Goal: Information Seeking & Learning: Check status

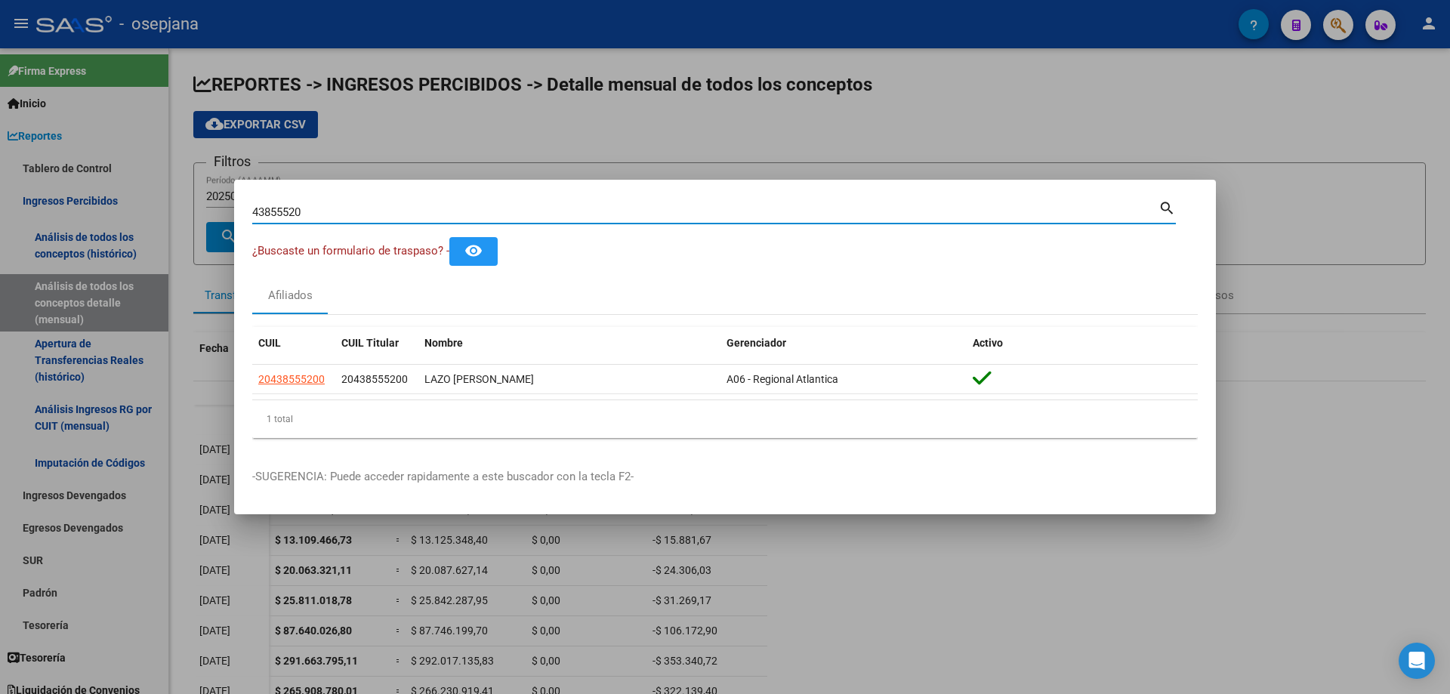
click at [0, 212] on div "43855520 Buscar (apellido, dni, cuil, nro traspaso, cuit, obra social) search ¿…" at bounding box center [725, 347] width 1450 height 694
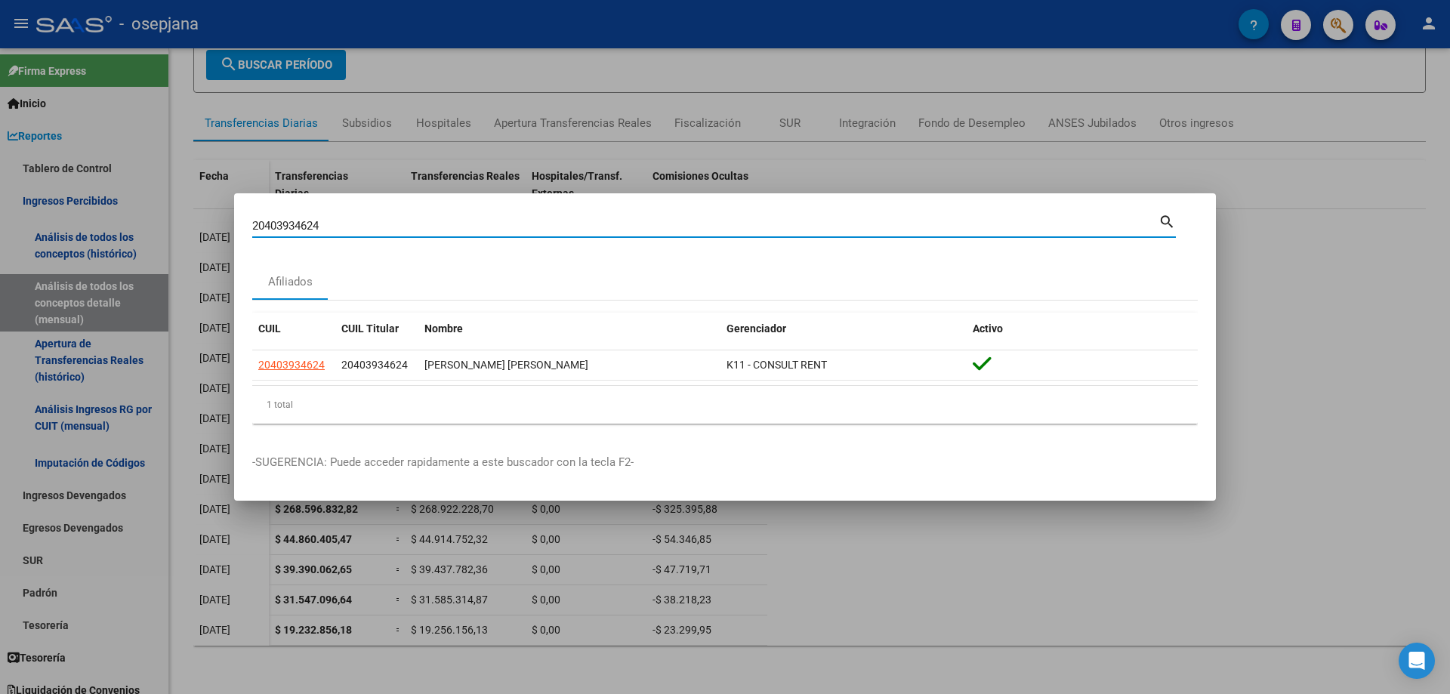
drag, startPoint x: 279, startPoint y: 224, endPoint x: 154, endPoint y: 219, distance: 124.7
click at [154, 219] on div "20403934624 Buscar (apellido, dni, cuil, nro traspaso, cuit, obra social) searc…" at bounding box center [725, 347] width 1450 height 694
paste input "4260688509"
drag, startPoint x: 389, startPoint y: 221, endPoint x: 177, endPoint y: 219, distance: 211.4
click at [177, 219] on div "24260688509 Buscar (apellido, dni, cuil, nro traspaso, cuit, obra social) searc…" at bounding box center [725, 347] width 1450 height 694
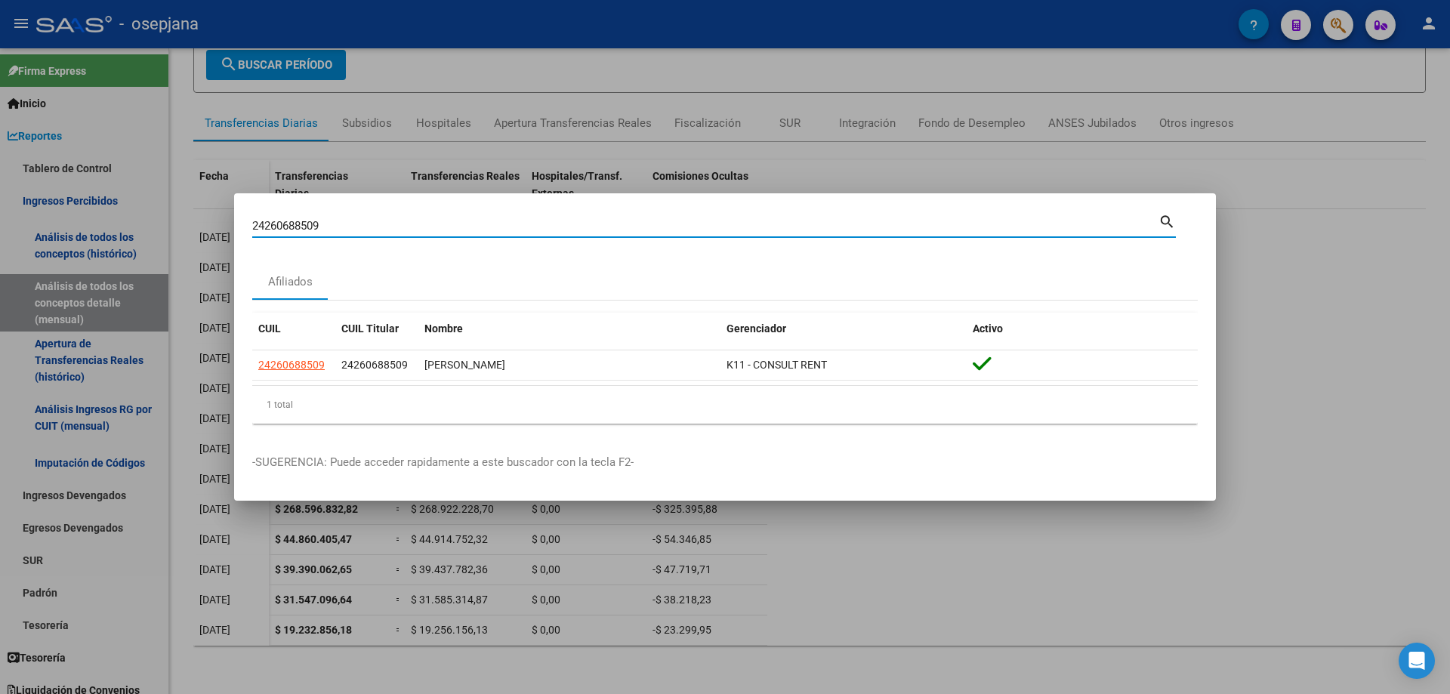
paste input "033932589"
drag, startPoint x: 203, startPoint y: 211, endPoint x: 171, endPoint y: 211, distance: 32.5
click at [171, 211] on div "20339325899 Buscar (apellido, dni, cuil, nro traspaso, cuit, obra social) searc…" at bounding box center [725, 347] width 1450 height 694
paste input "94262405"
drag, startPoint x: 432, startPoint y: 224, endPoint x: 85, endPoint y: 202, distance: 347.3
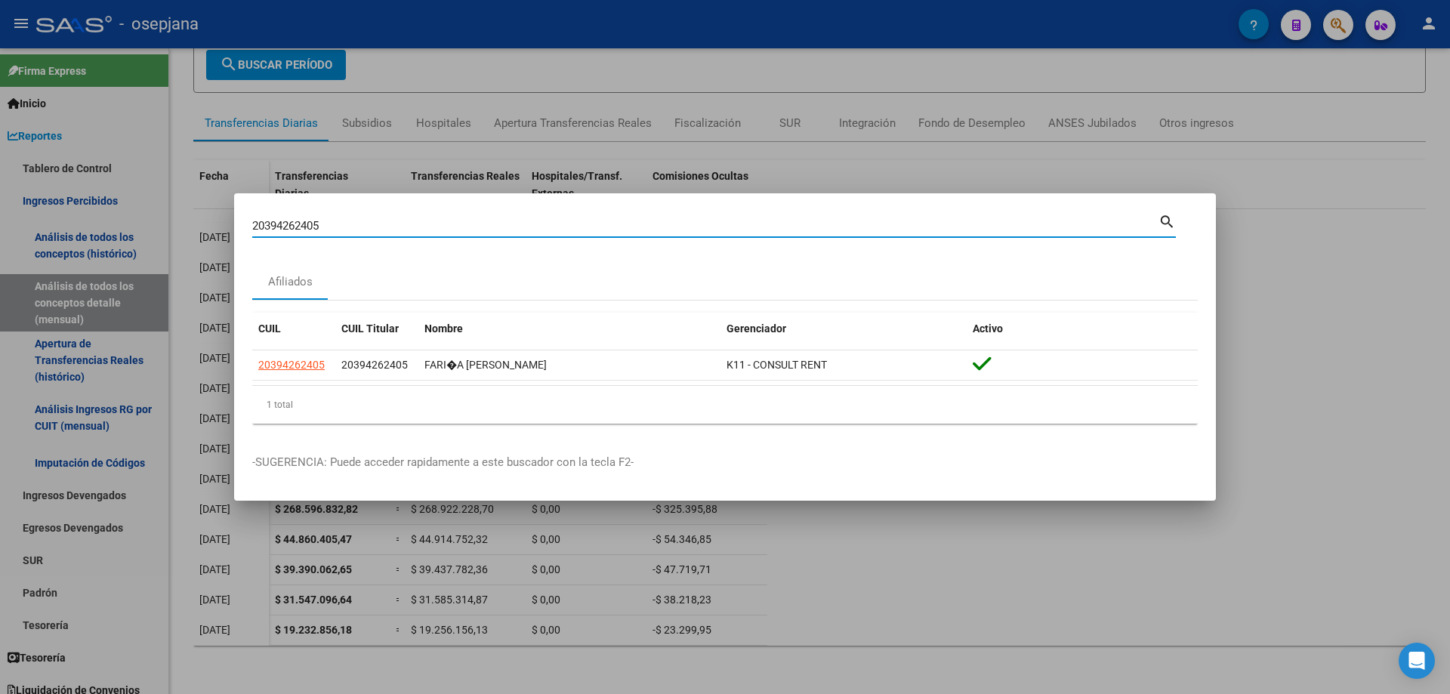
click at [85, 202] on div "20394262405 Buscar (apellido, dni, cuil, nro traspaso, cuit, obra social) searc…" at bounding box center [725, 347] width 1450 height 694
paste input "248680114"
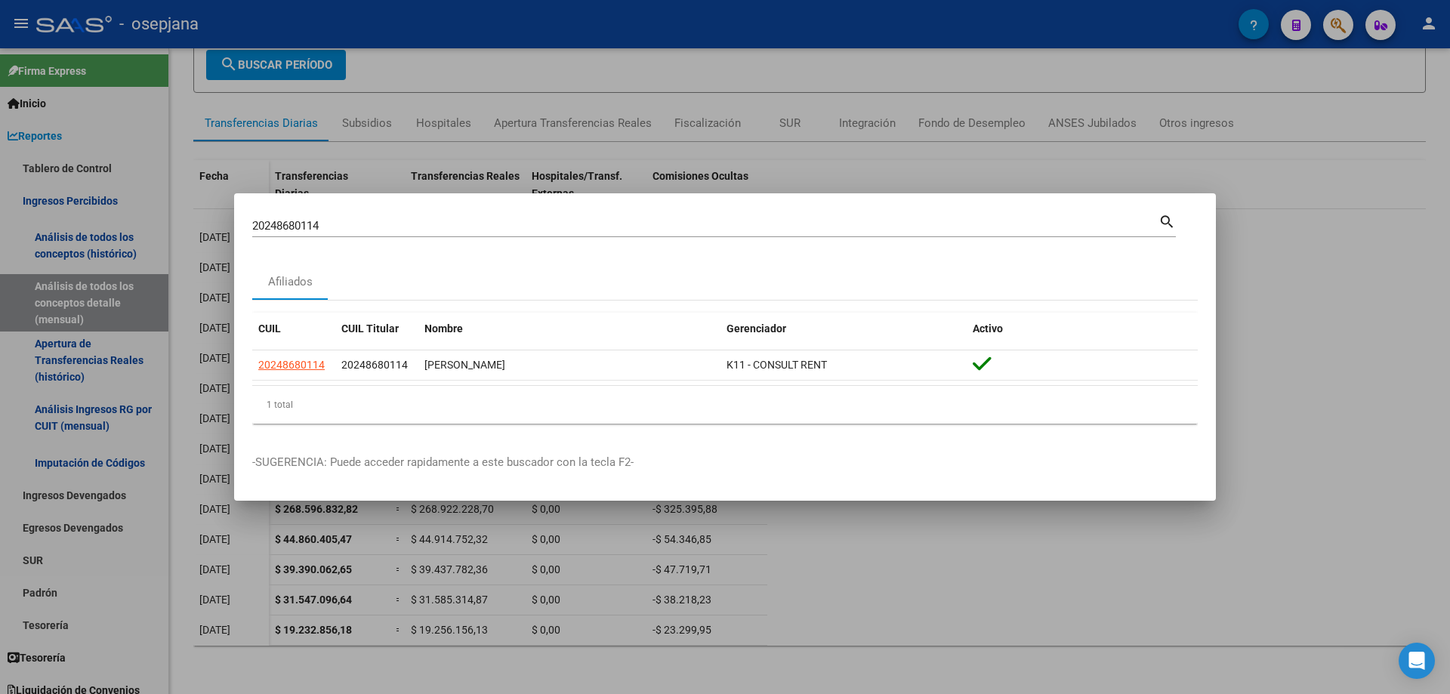
drag, startPoint x: 382, startPoint y: 219, endPoint x: 124, endPoint y: 214, distance: 258.3
click at [124, 214] on div "20248680114 Buscar (apellido, dni, cuil, nro traspaso, cuit, obra social) searc…" at bounding box center [725, 347] width 1450 height 694
drag, startPoint x: 331, startPoint y: 220, endPoint x: 174, endPoint y: 218, distance: 156.3
click at [174, 218] on div "20248680114 Buscar (apellido, dni, cuil, nro traspaso, cuit, obra social) searc…" at bounding box center [725, 347] width 1450 height 694
paste input "346494396"
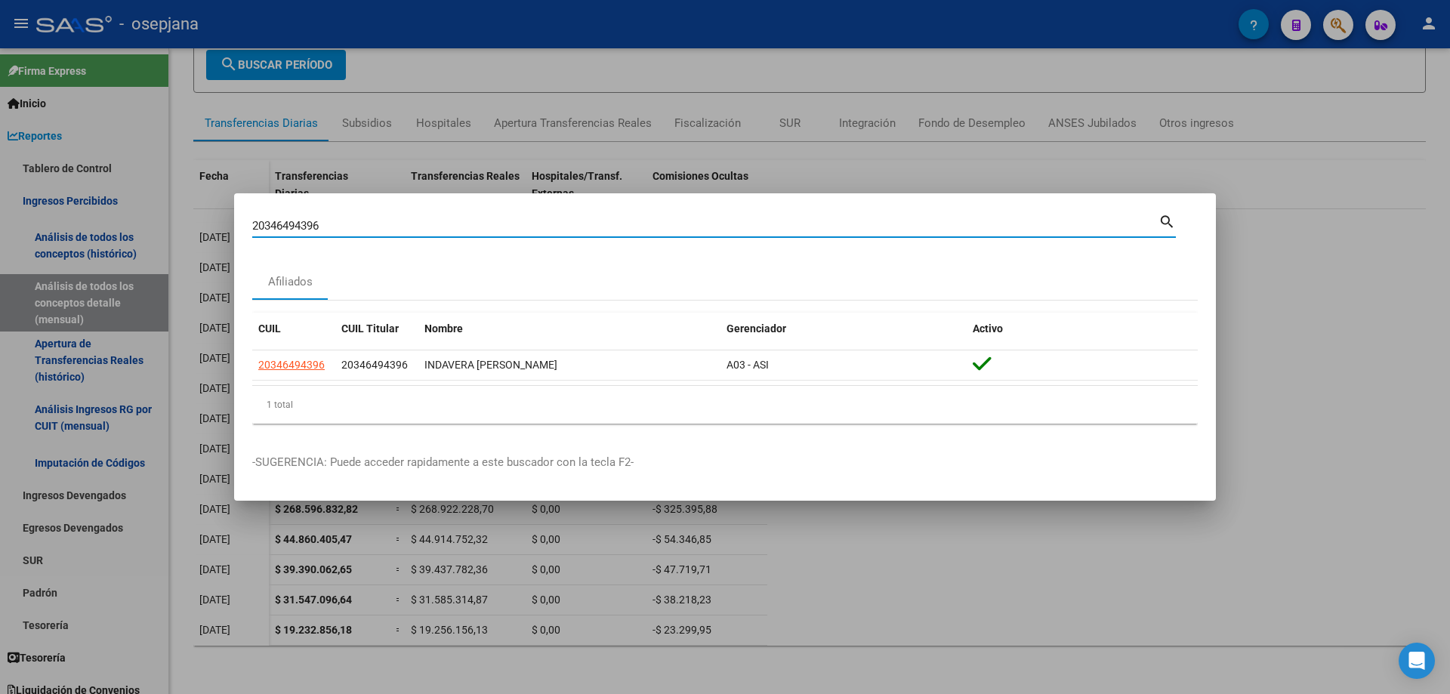
drag, startPoint x: 344, startPoint y: 228, endPoint x: 236, endPoint y: 228, distance: 107.2
click at [236, 228] on mat-dialog-content "20346494396 Buscar (apellido, dni, cuil, [PERSON_NAME], cuit, obra social) sear…" at bounding box center [725, 323] width 982 height 224
paste input "3956541549"
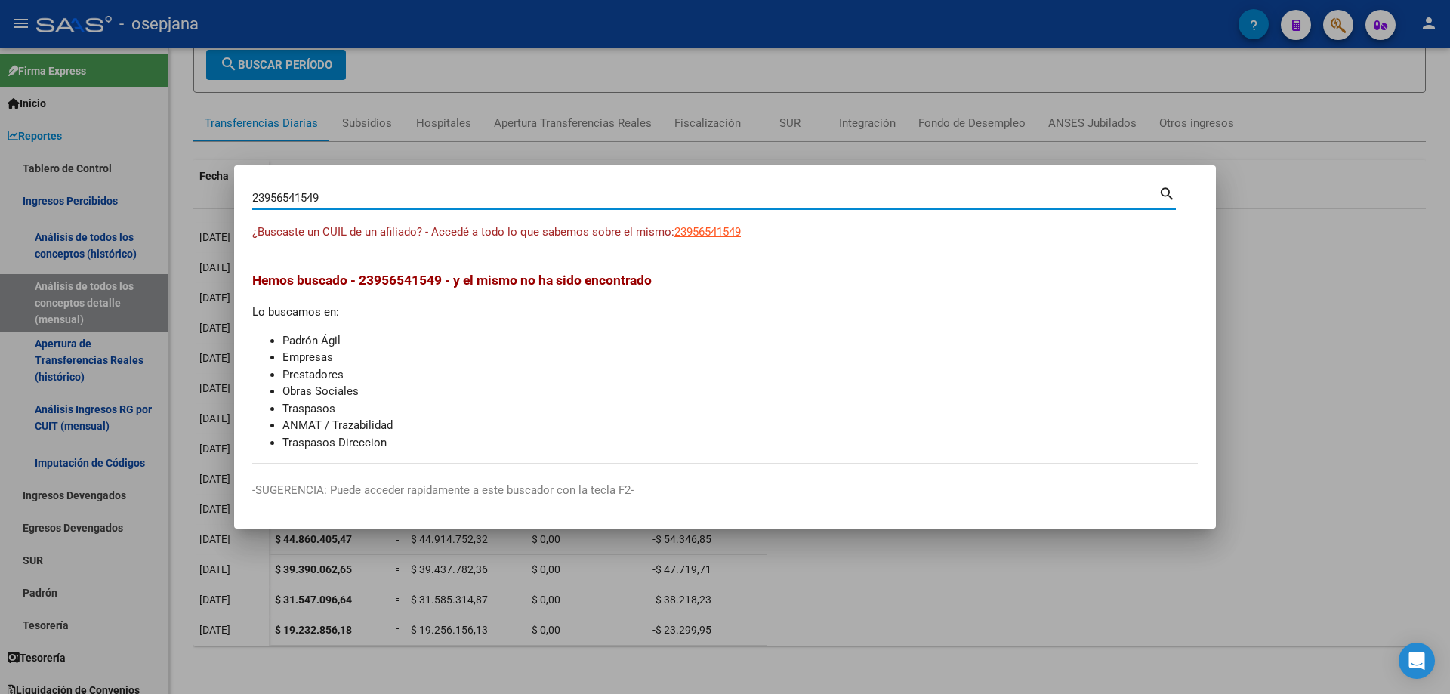
drag, startPoint x: 263, startPoint y: 196, endPoint x: 315, endPoint y: 195, distance: 52.1
click at [315, 195] on input "23956541549" at bounding box center [705, 198] width 906 height 14
drag, startPoint x: 378, startPoint y: 200, endPoint x: 166, endPoint y: 201, distance: 212.2
click at [166, 201] on div "23956541549 Buscar (apellido, dni, cuil, nro traspaso, cuit, obra social) searc…" at bounding box center [725, 347] width 1450 height 694
paste input "0261231418"
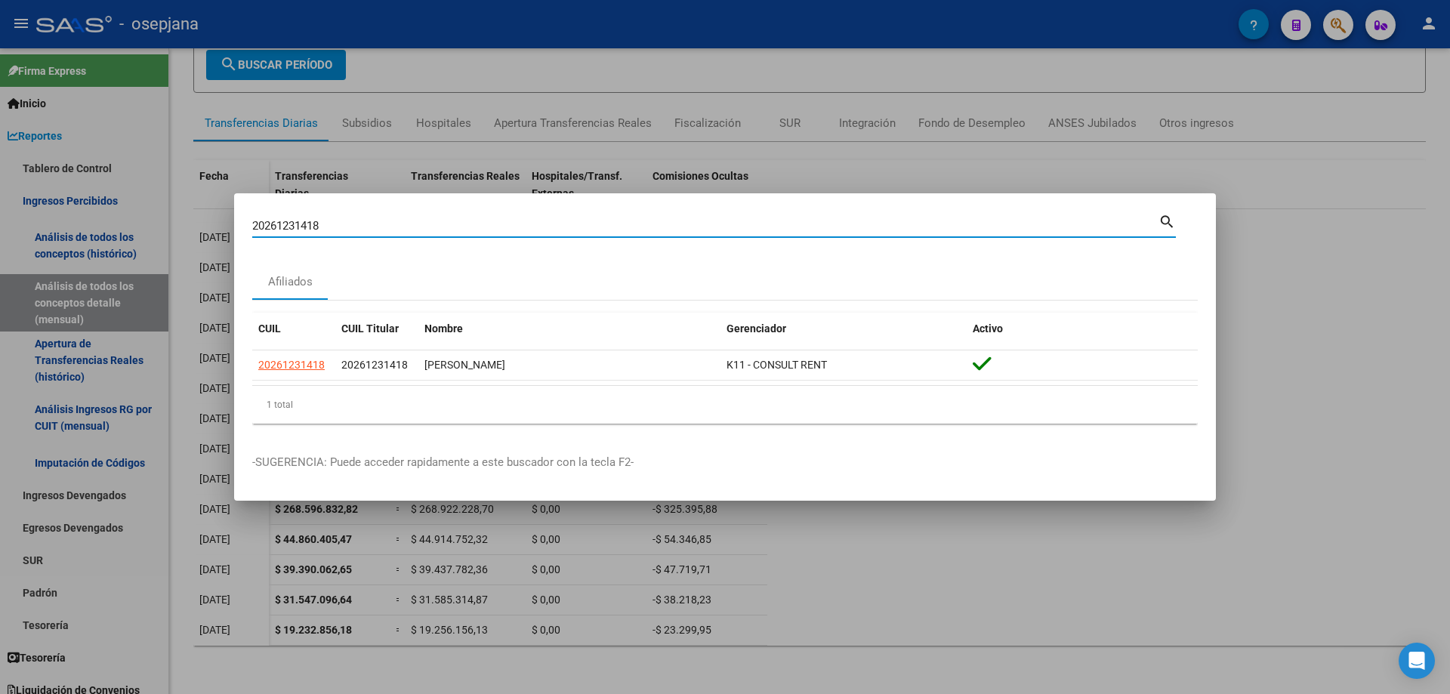
drag, startPoint x: 380, startPoint y: 228, endPoint x: 107, endPoint y: 209, distance: 273.2
click at [107, 209] on div "20261231418 Buscar (apellido, dni, cuil, nro traspaso, cuit, obra social) searc…" at bounding box center [725, 347] width 1450 height 694
paste input "7448598565"
drag, startPoint x: 357, startPoint y: 224, endPoint x: 174, endPoint y: 224, distance: 182.7
click at [174, 224] on div "27448598565 Buscar (apellido, dni, cuil, [PERSON_NAME], cuit, obra social) sear…" at bounding box center [725, 347] width 1450 height 694
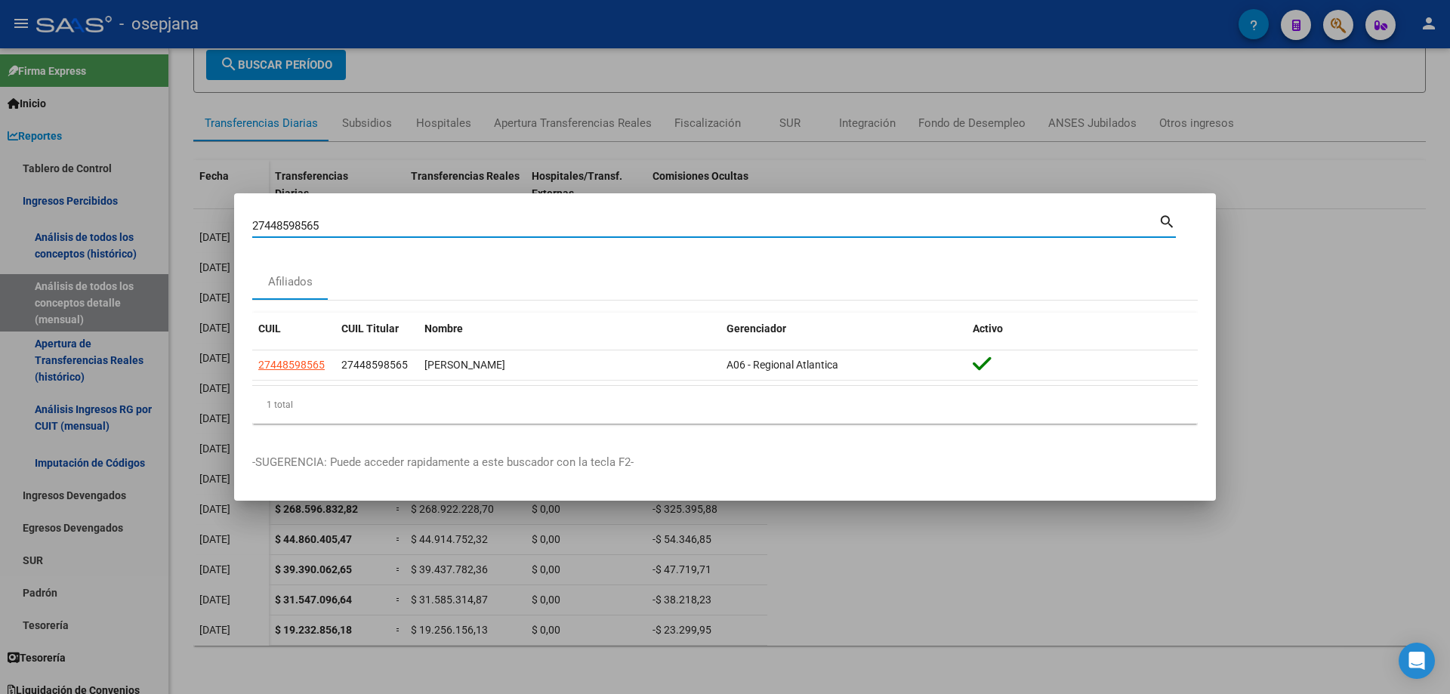
paste input "0340091397"
drag, startPoint x: 384, startPoint y: 225, endPoint x: 123, endPoint y: 232, distance: 261.3
click at [123, 232] on div "20340091397 Buscar (apellido, dni, cuil, nro traspaso, cuit, obra social) searc…" at bounding box center [725, 347] width 1450 height 694
paste input "469071309"
drag, startPoint x: 400, startPoint y: 228, endPoint x: 128, endPoint y: 228, distance: 272.6
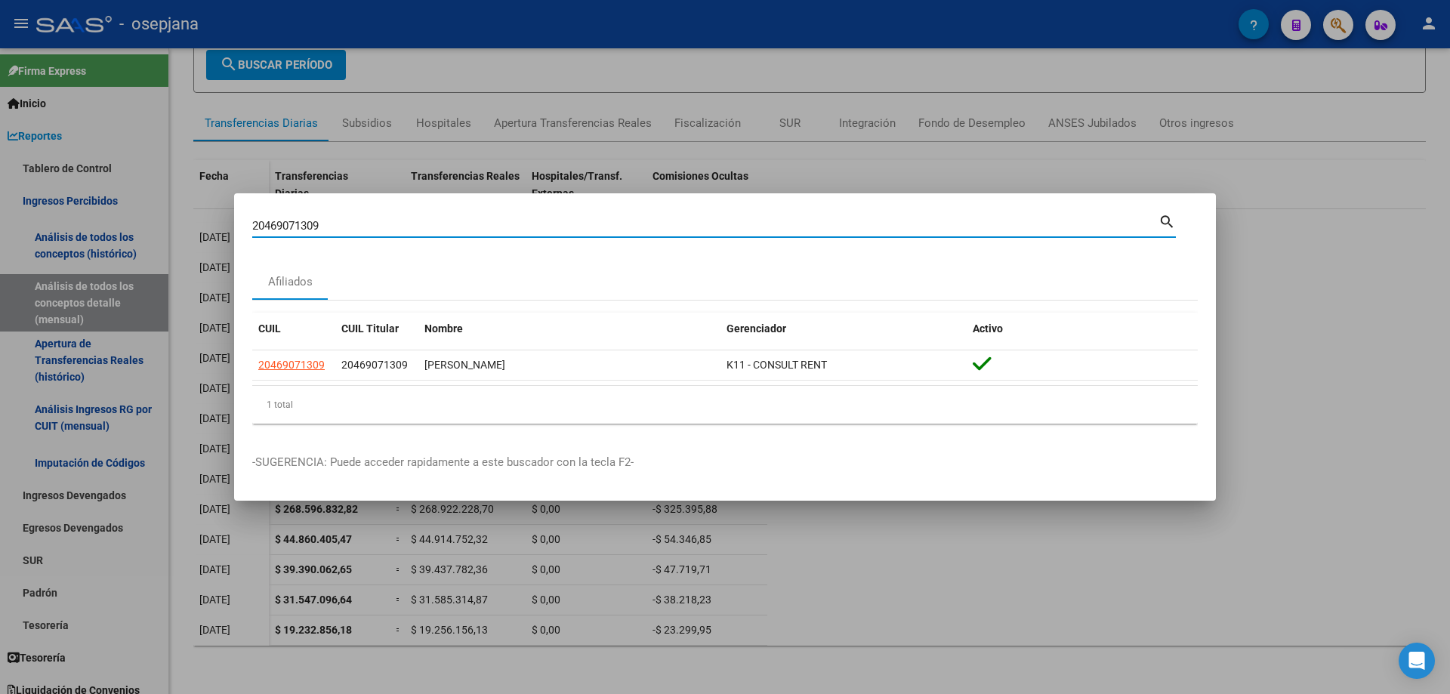
click at [128, 228] on div "20469071309 Buscar (apellido, dni, cuil, nro traspaso, cuit, obra social) searc…" at bounding box center [725, 347] width 1450 height 694
paste input "337419381"
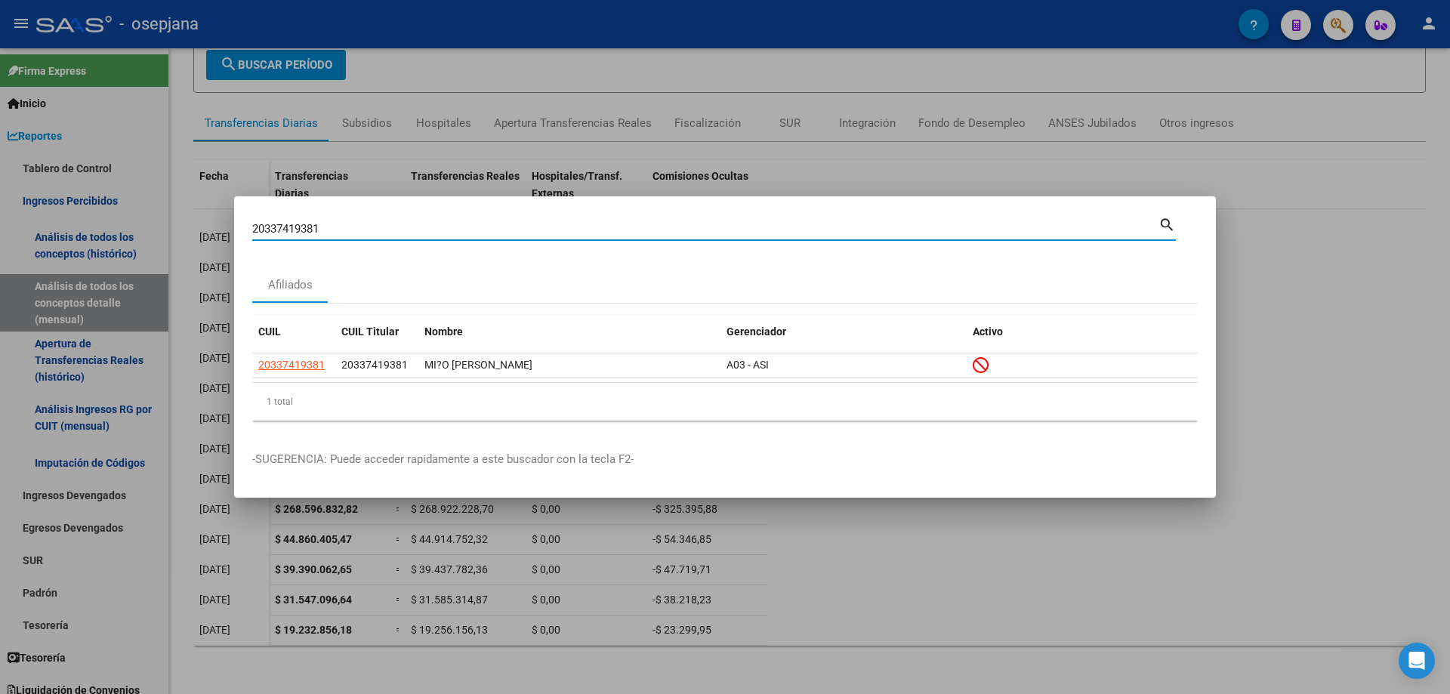
drag, startPoint x: 390, startPoint y: 229, endPoint x: 111, endPoint y: 230, distance: 278.6
click at [111, 230] on div "20337419381 Buscar (apellido, dni, cuil, nro traspaso, cuit, obra social) searc…" at bounding box center [725, 347] width 1450 height 694
paste input "26538923"
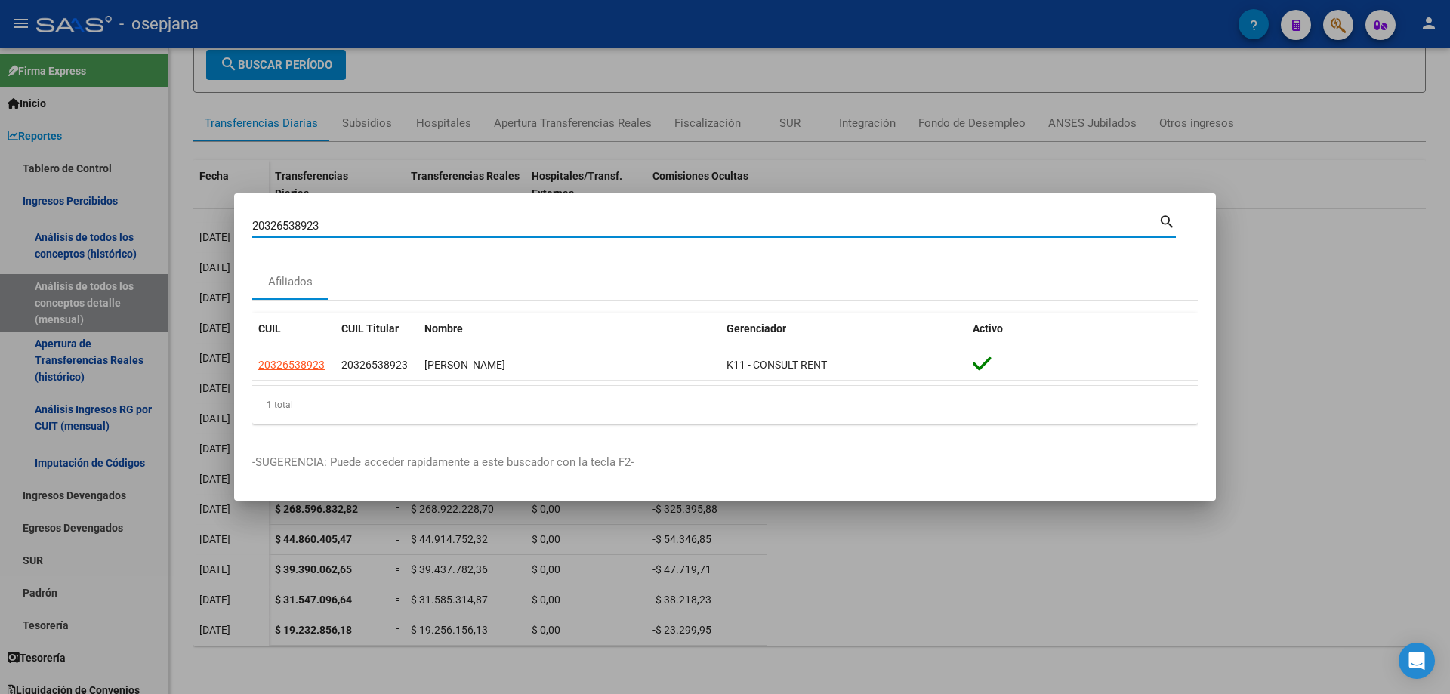
drag, startPoint x: 360, startPoint y: 221, endPoint x: 144, endPoint y: 220, distance: 216.0
click at [144, 220] on div "20326538923 Buscar (apellido, dni, cuil, nro traspaso, cuit, obra social) searc…" at bounding box center [725, 347] width 1450 height 694
paste input "96454581"
drag, startPoint x: 171, startPoint y: 224, endPoint x: 112, endPoint y: 222, distance: 59.7
click at [112, 222] on div "20396454581 Buscar (apellido, dni, cuil, [PERSON_NAME], cuit, obra social) sear…" at bounding box center [725, 347] width 1450 height 694
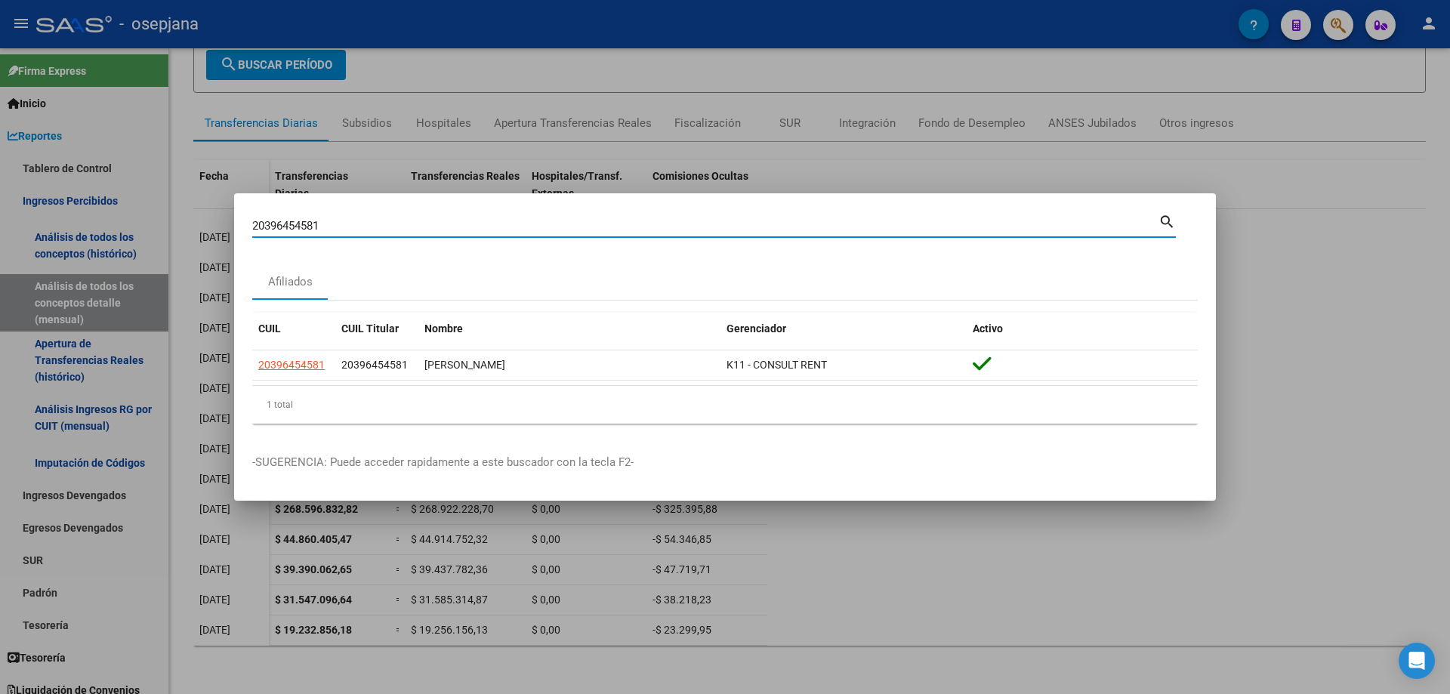
paste input "454172710"
drag, startPoint x: 323, startPoint y: 232, endPoint x: 152, endPoint y: 223, distance: 171.6
click at [153, 223] on div "20454172710 Buscar (apellido, dni, cuil, nro traspaso, cuit, obra social) searc…" at bounding box center [725, 347] width 1450 height 694
paste input "341345287"
drag, startPoint x: 325, startPoint y: 228, endPoint x: 168, endPoint y: 220, distance: 157.2
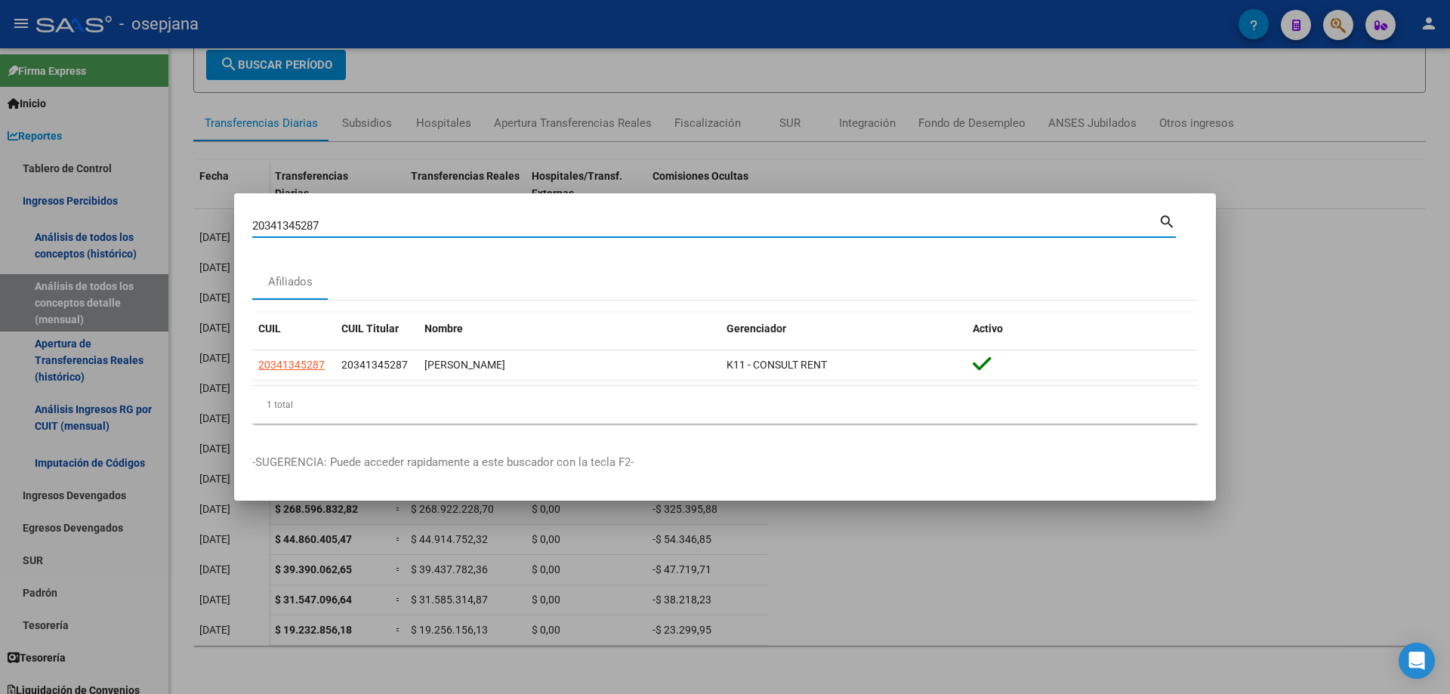
click at [168, 220] on div "20341345287 Buscar (apellido, dni, cuil, nro traspaso, cuit, obra social) searc…" at bounding box center [725, 347] width 1450 height 694
paste input "294681281"
type input "20294681281"
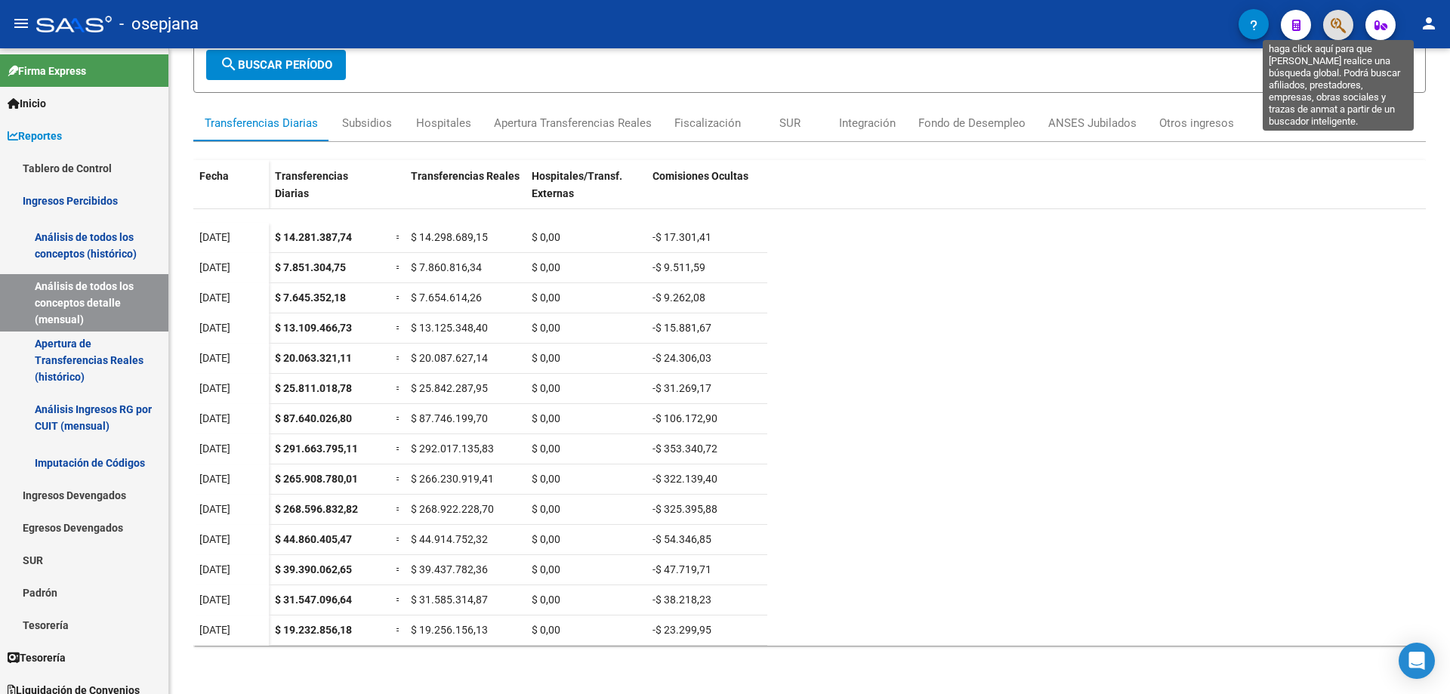
click at [1340, 29] on icon "button" at bounding box center [1337, 25] width 15 height 17
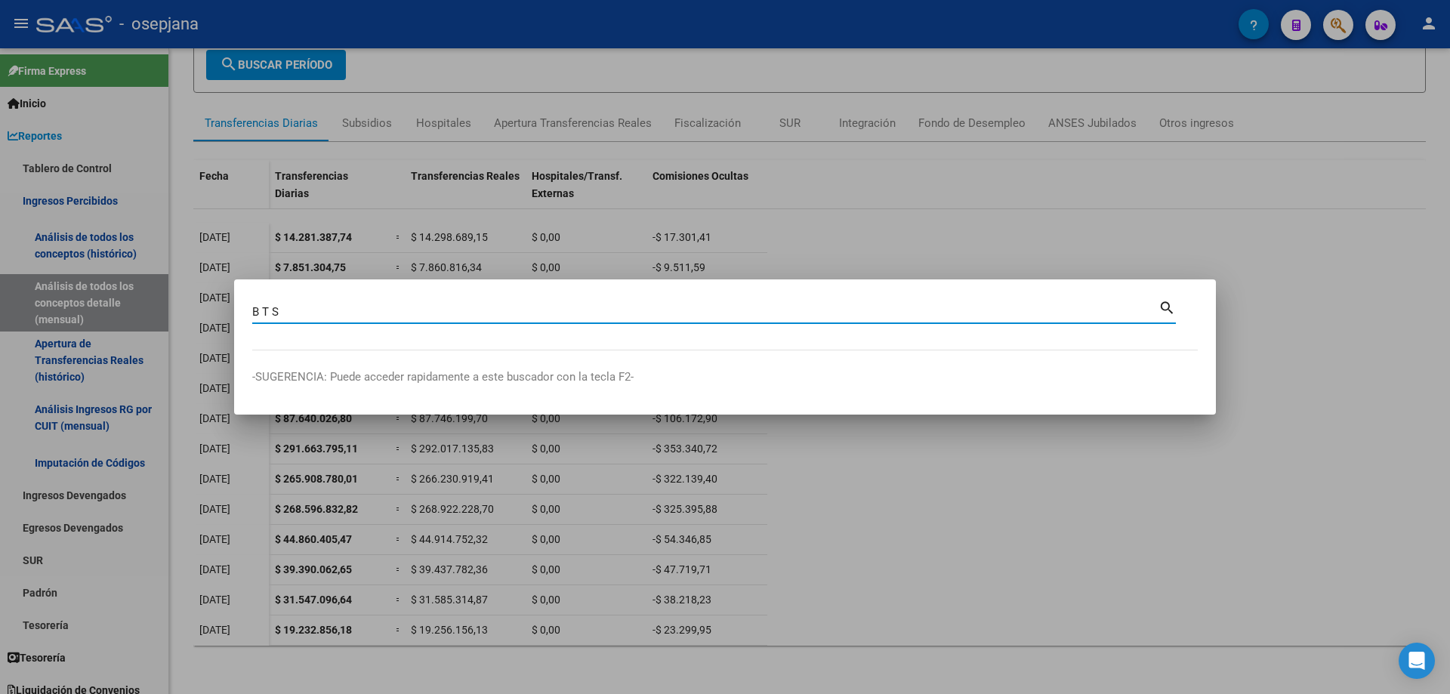
type input "B T S"
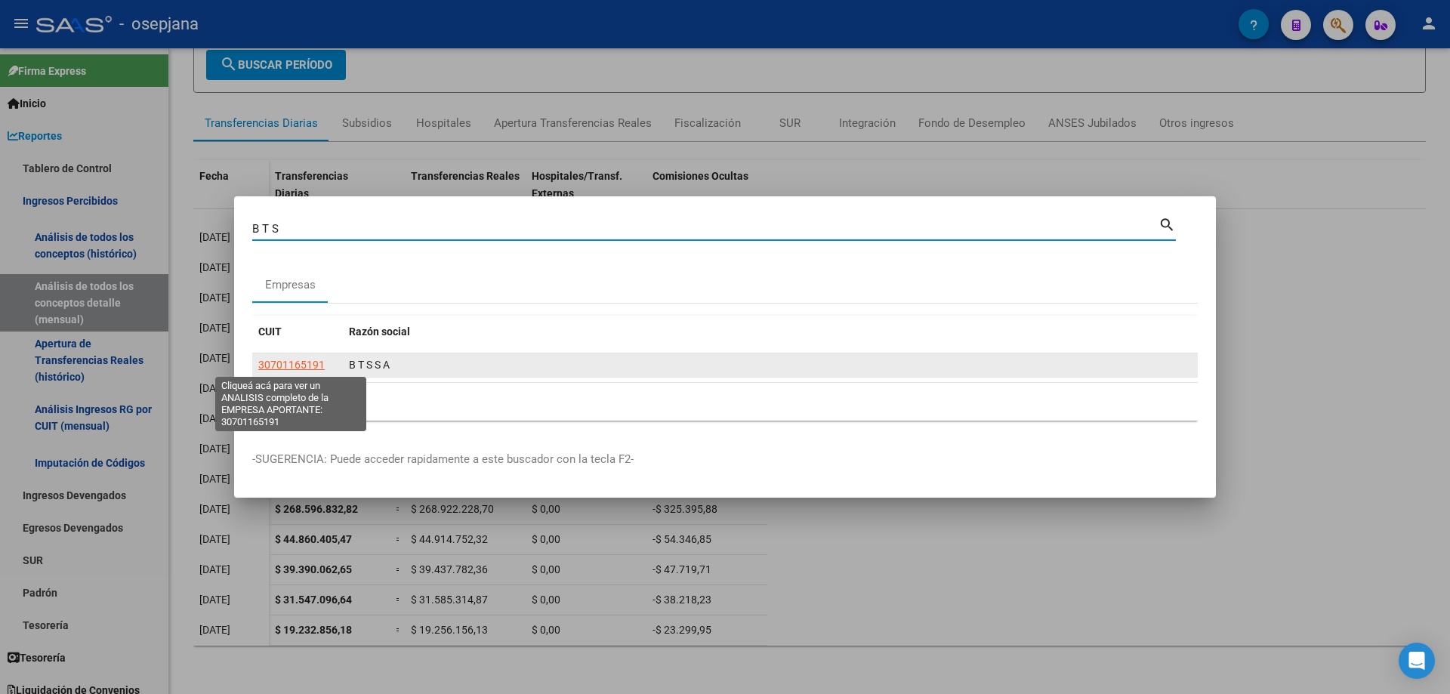
click at [271, 362] on span "30701165191" at bounding box center [291, 365] width 66 height 12
type textarea "30701165191"
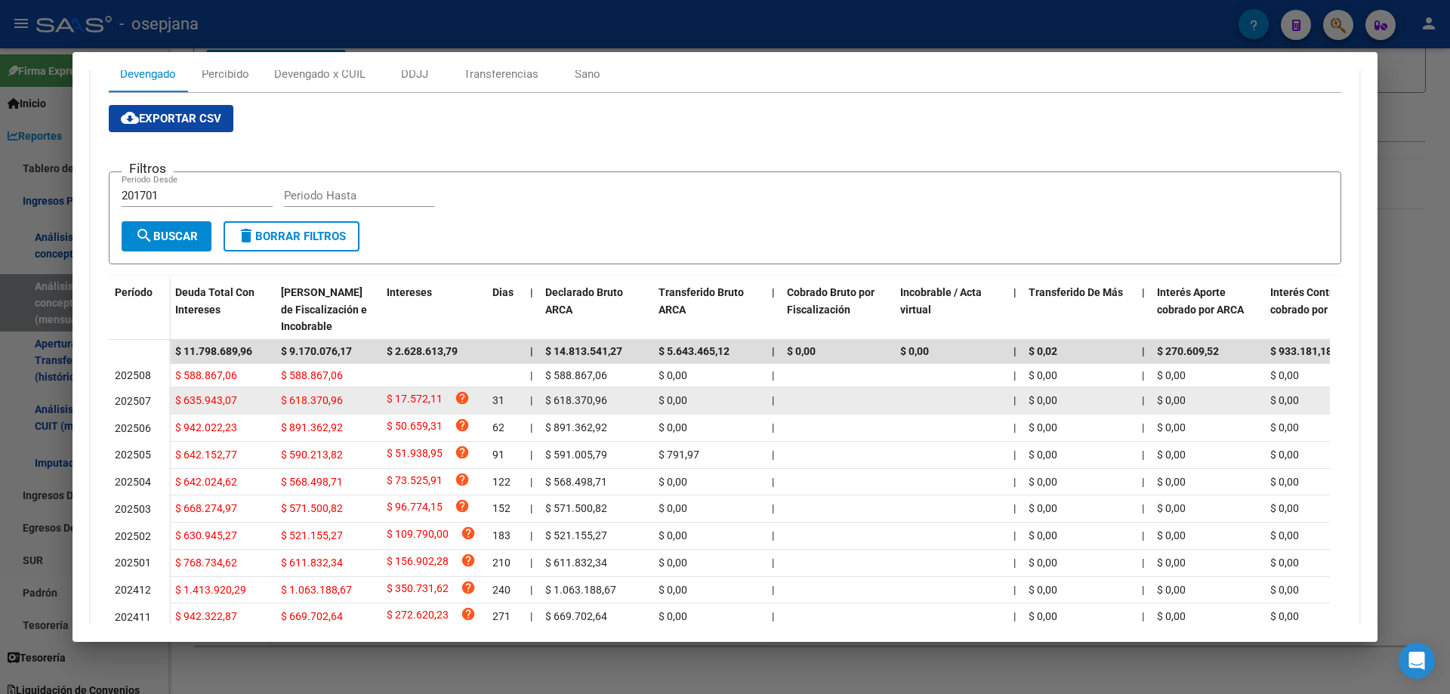
scroll to position [331, 0]
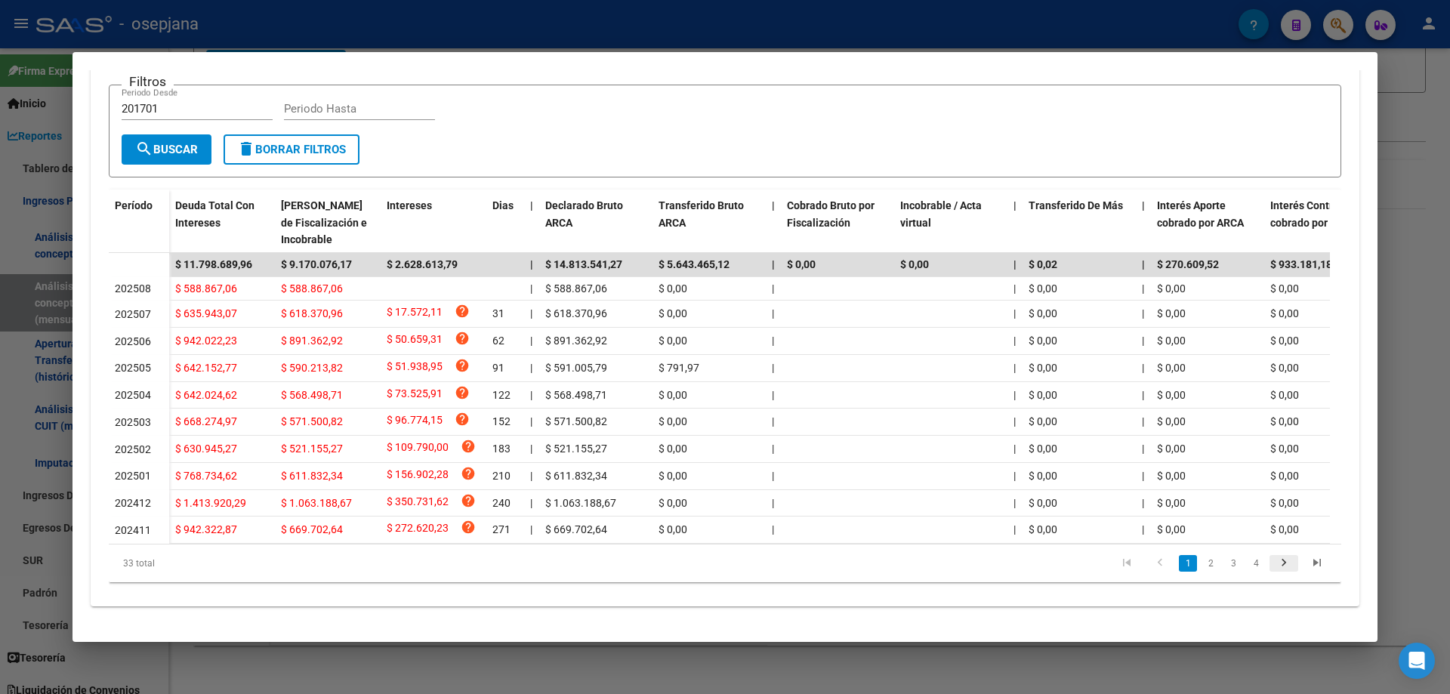
click at [1274, 565] on icon "go to next page" at bounding box center [1284, 565] width 20 height 18
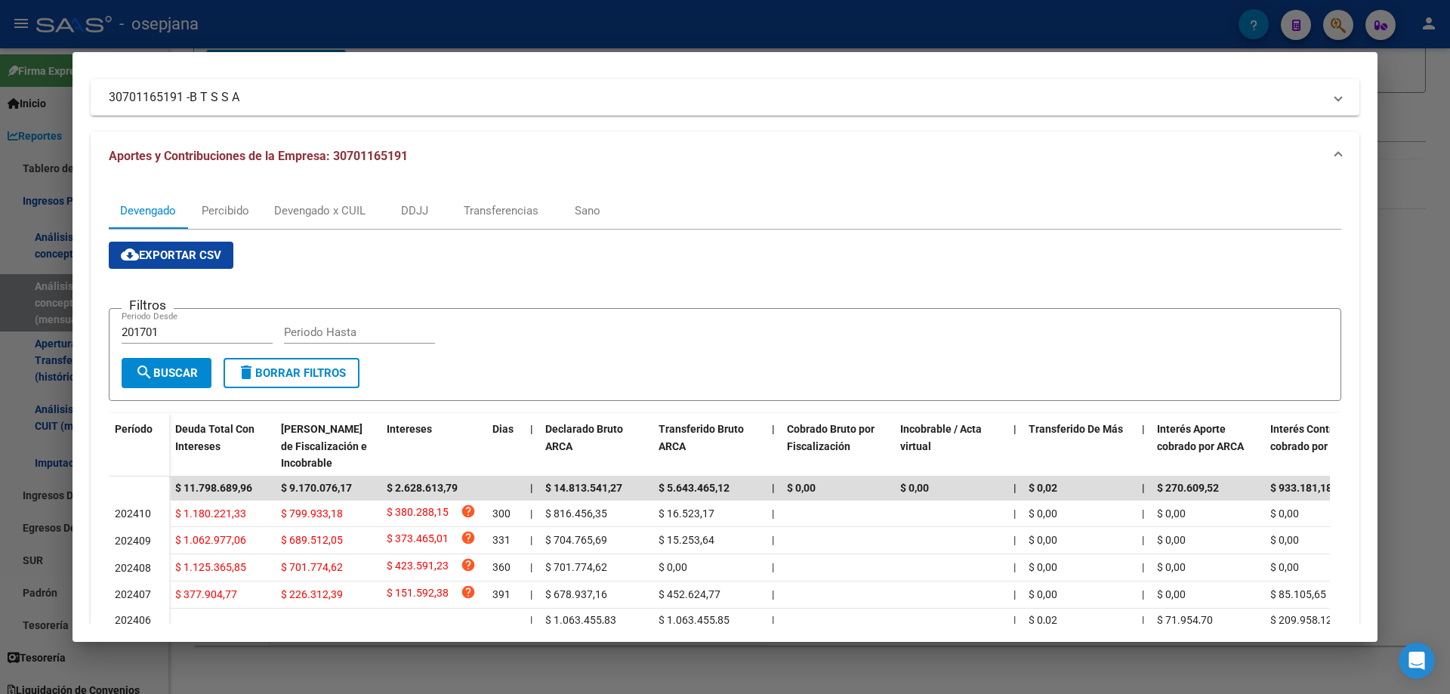
scroll to position [0, 0]
